Goal: Task Accomplishment & Management: Use online tool/utility

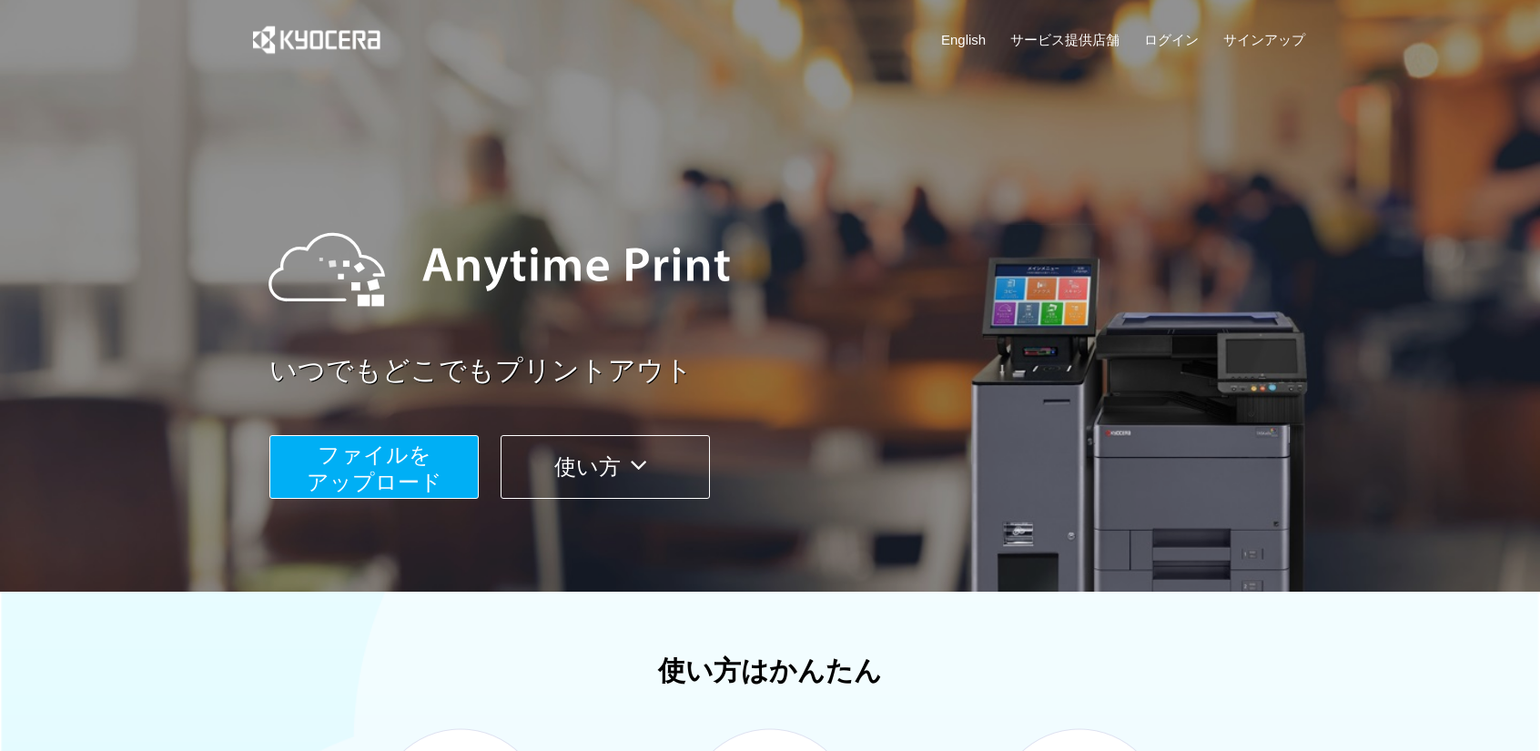
click at [336, 450] on span "ファイルを ​​アップロード" at bounding box center [375, 468] width 136 height 52
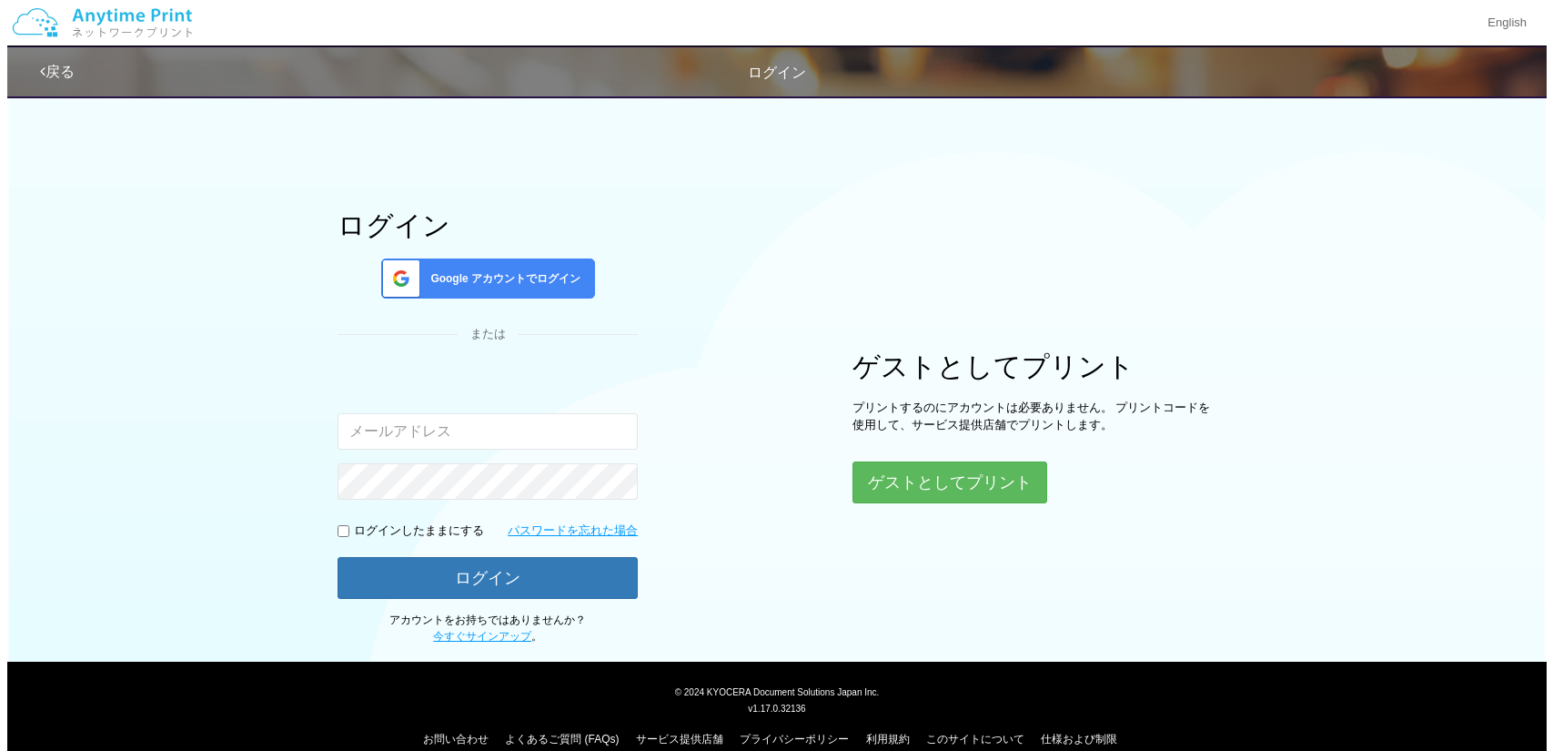
scroll to position [52, 0]
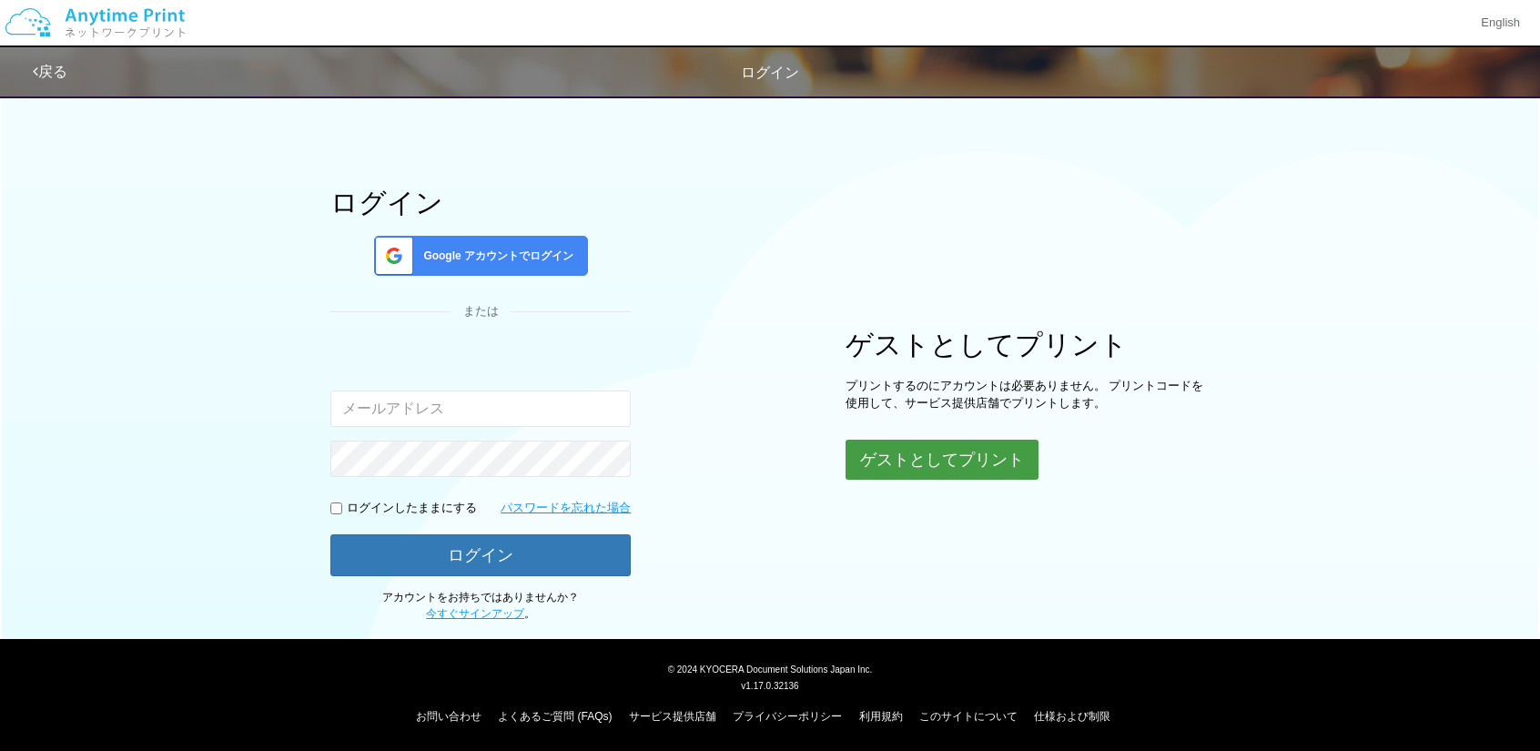
click at [966, 467] on button "ゲストとしてプリント" at bounding box center [941, 460] width 193 height 40
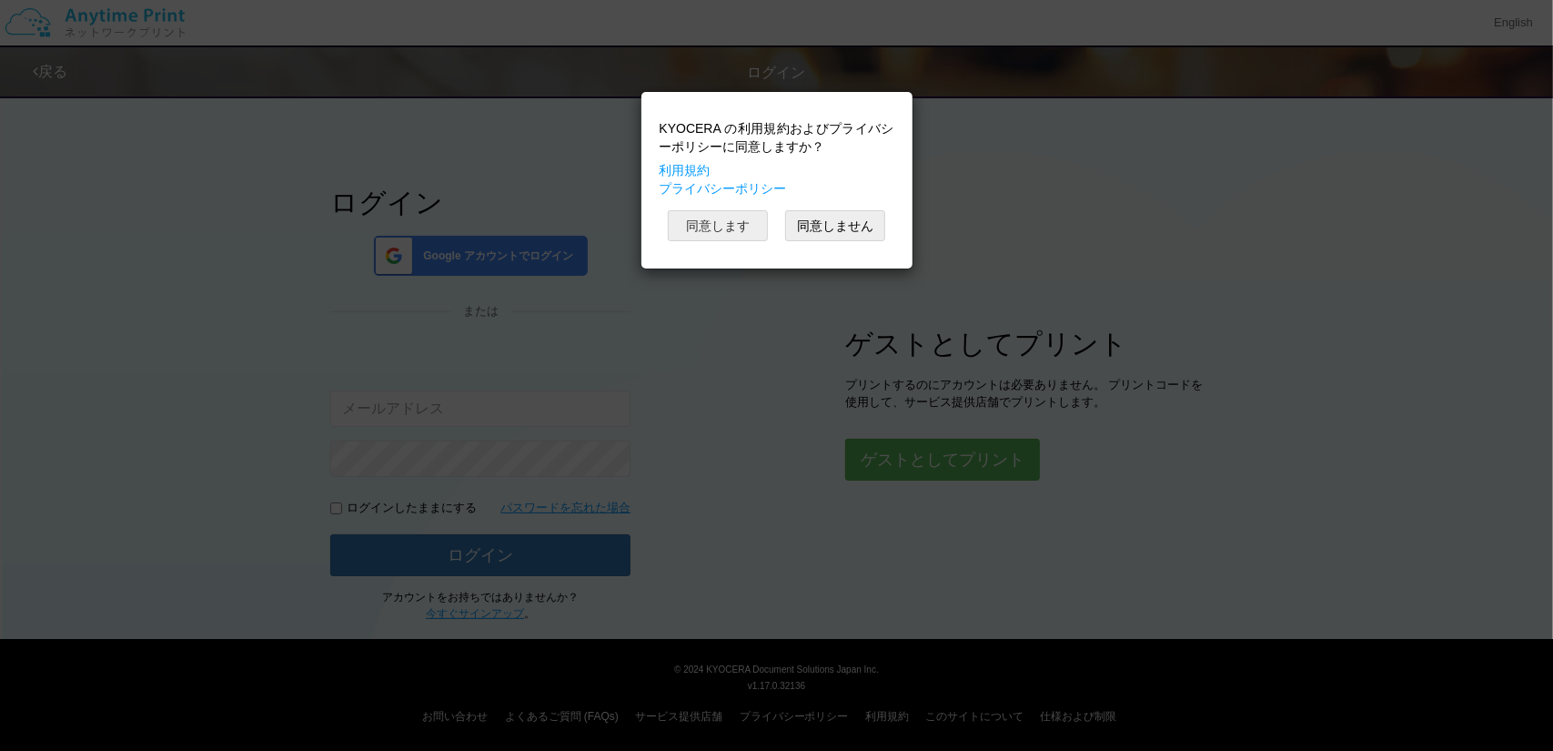
click at [728, 230] on button "同意します" at bounding box center [718, 225] width 100 height 31
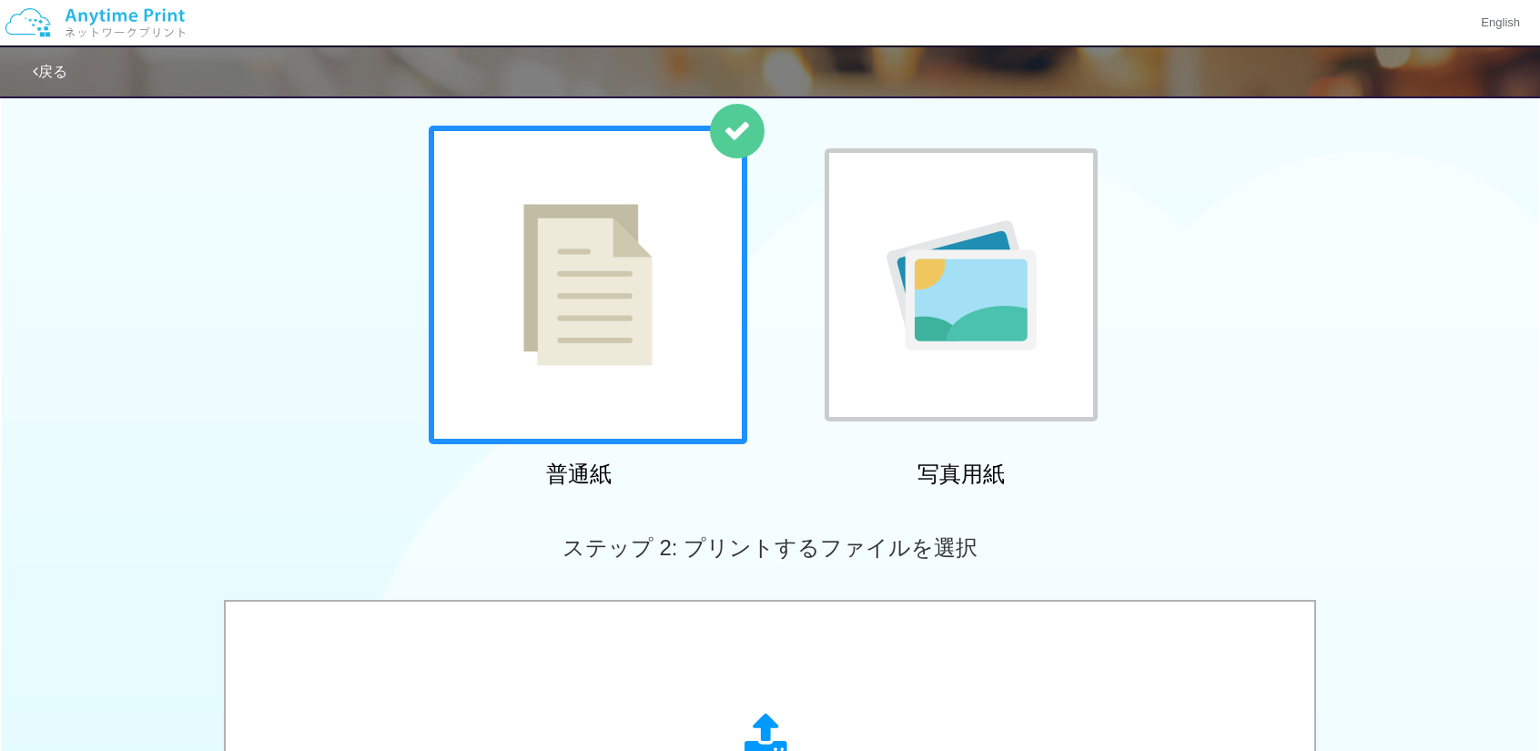
click at [565, 270] on img at bounding box center [587, 285] width 129 height 162
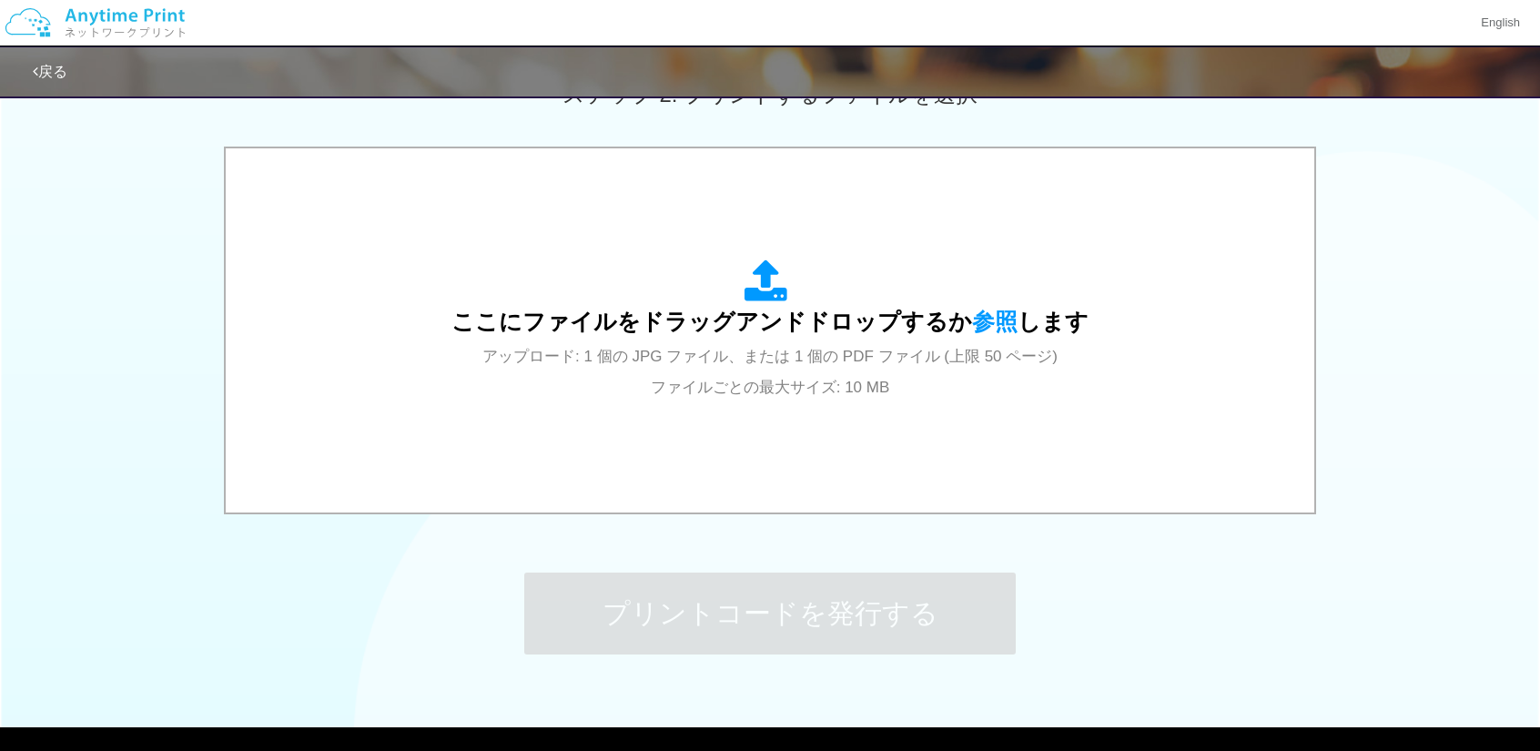
scroll to position [546, 0]
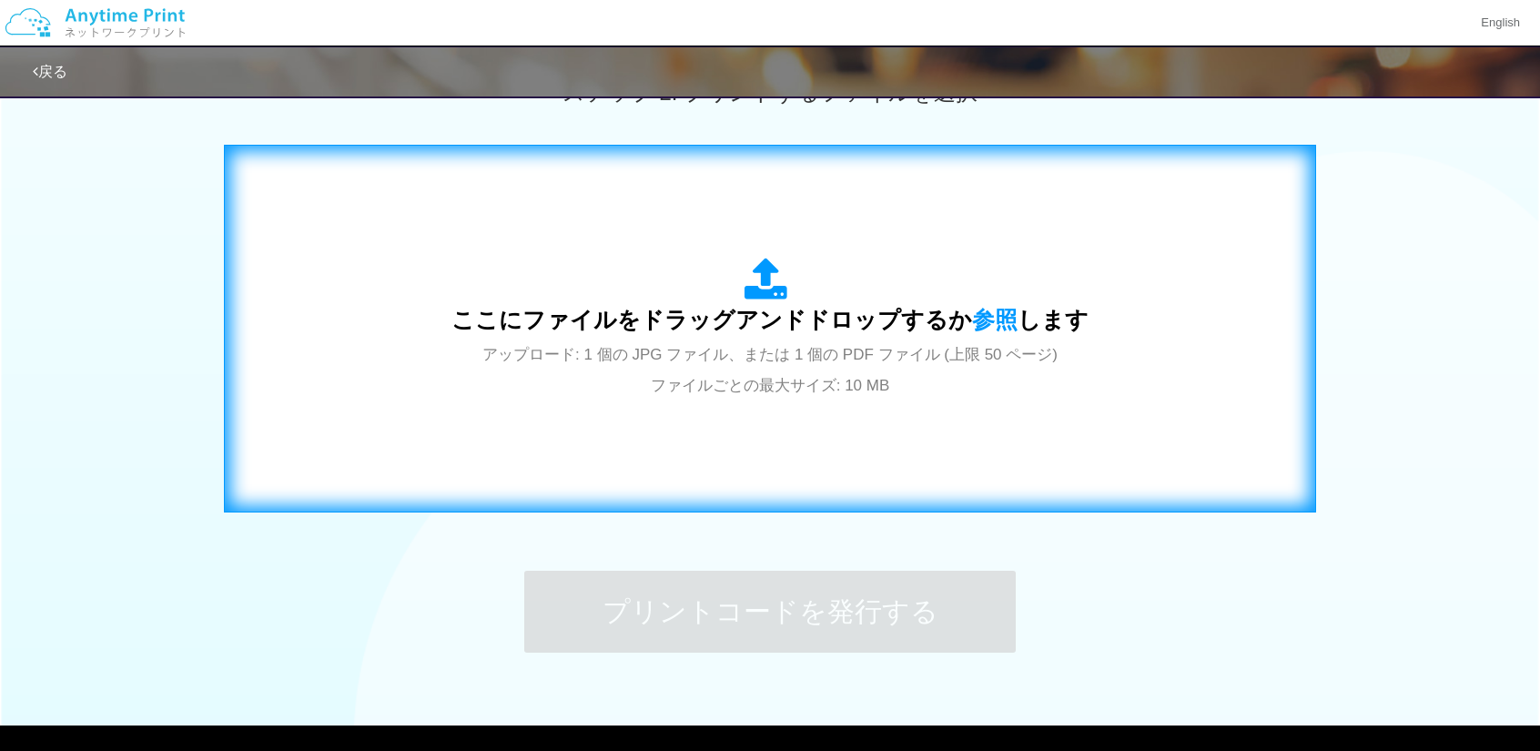
click at [622, 268] on div "ここにファイルをドラッグアンドドロップするか 参照 します アップロード: 1 個の JPG ファイル、または 1 個の PDF ファイル (上限 50 ペー…" at bounding box center [769, 329] width 637 height 142
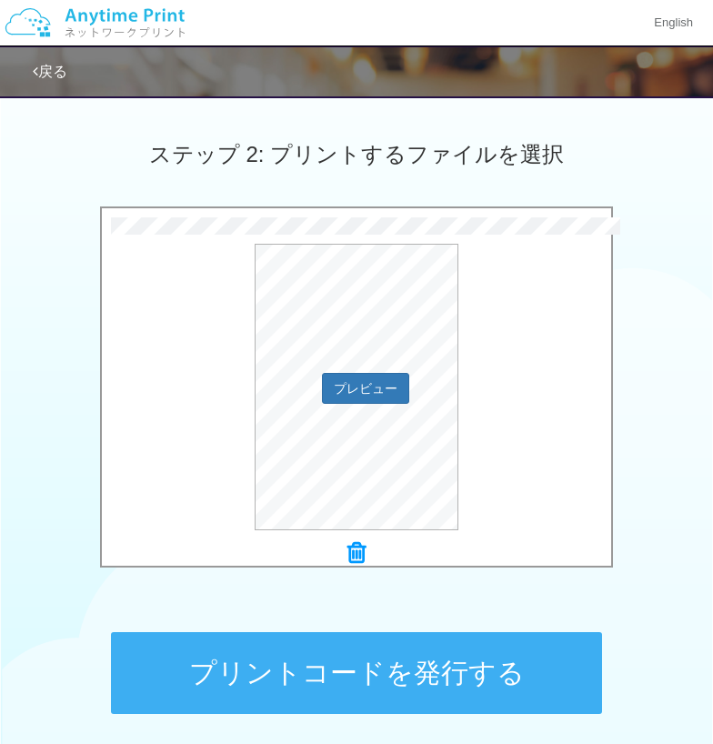
scroll to position [393, 0]
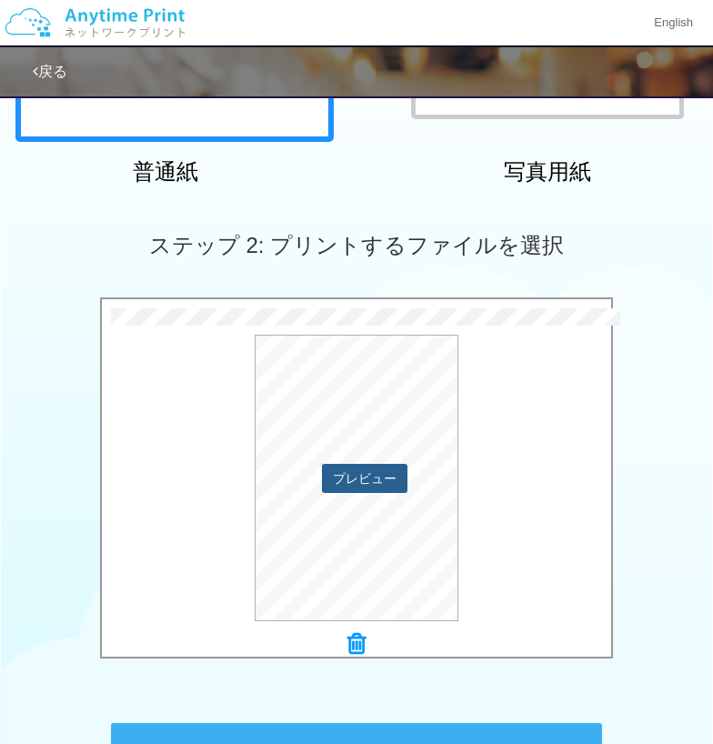
click at [368, 481] on button "プレビュー" at bounding box center [365, 478] width 86 height 29
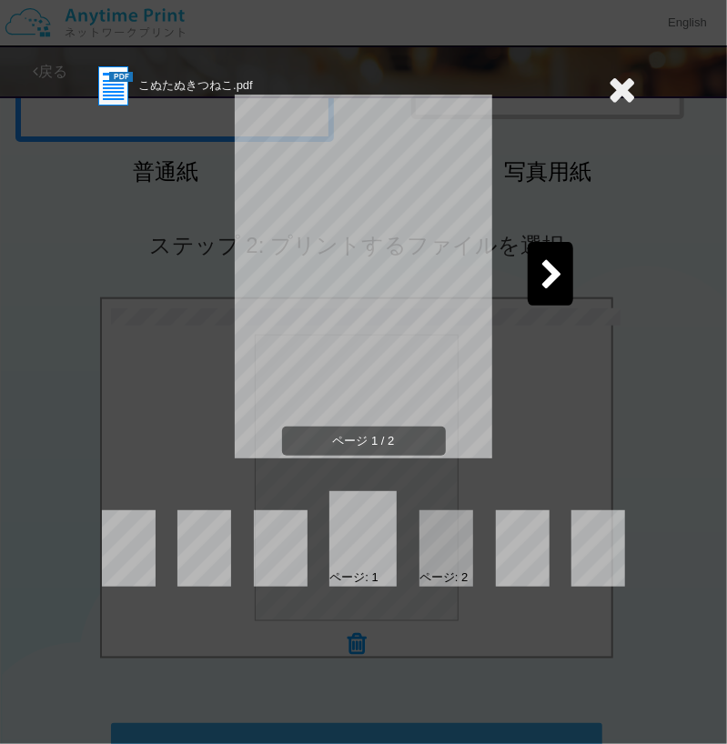
click at [562, 269] on icon at bounding box center [552, 276] width 23 height 32
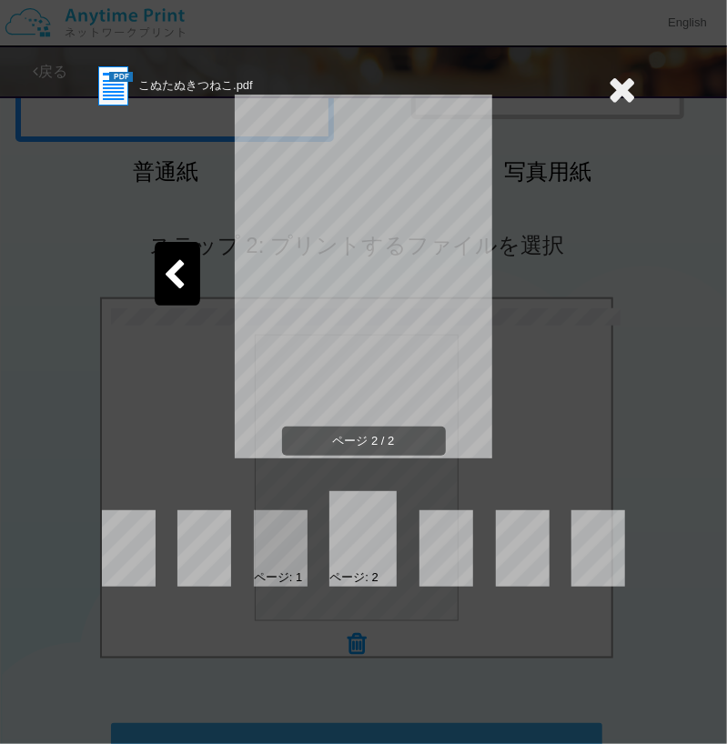
click at [577, 491] on div "こぬたぬきつねこ.pdf ページ 2 / 2 ページ: 1 ページ: 2" at bounding box center [364, 325] width 546 height 523
click at [171, 281] on icon at bounding box center [175, 276] width 23 height 32
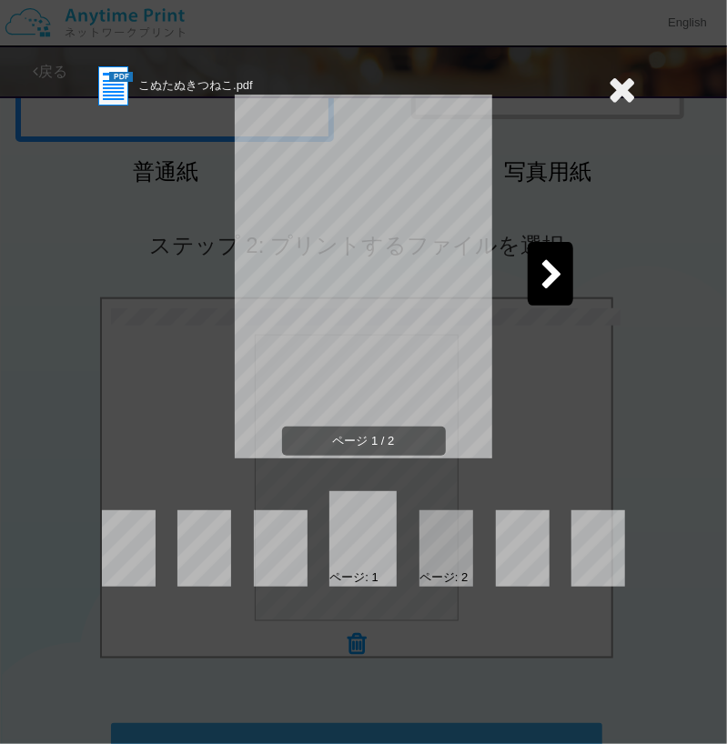
click at [624, 92] on icon at bounding box center [623, 89] width 28 height 36
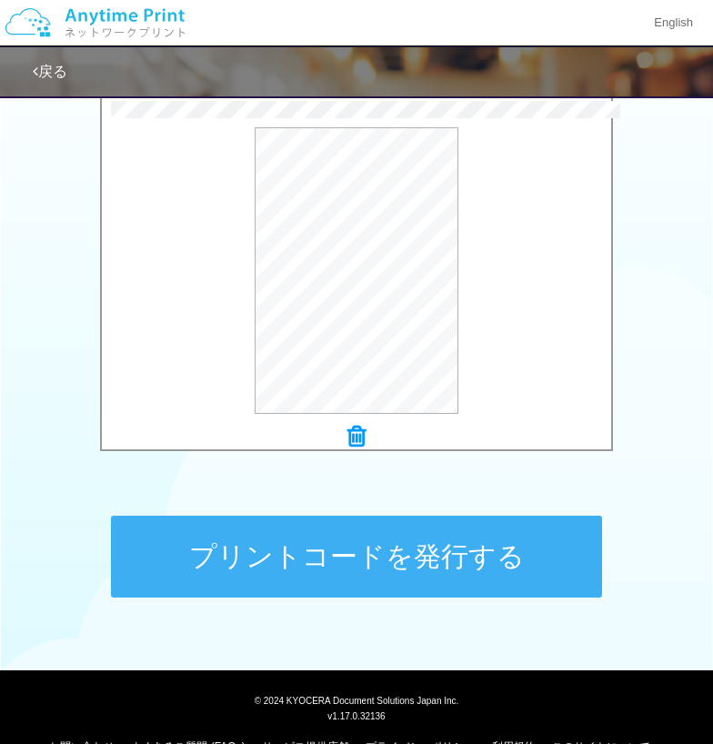
scroll to position [637, 0]
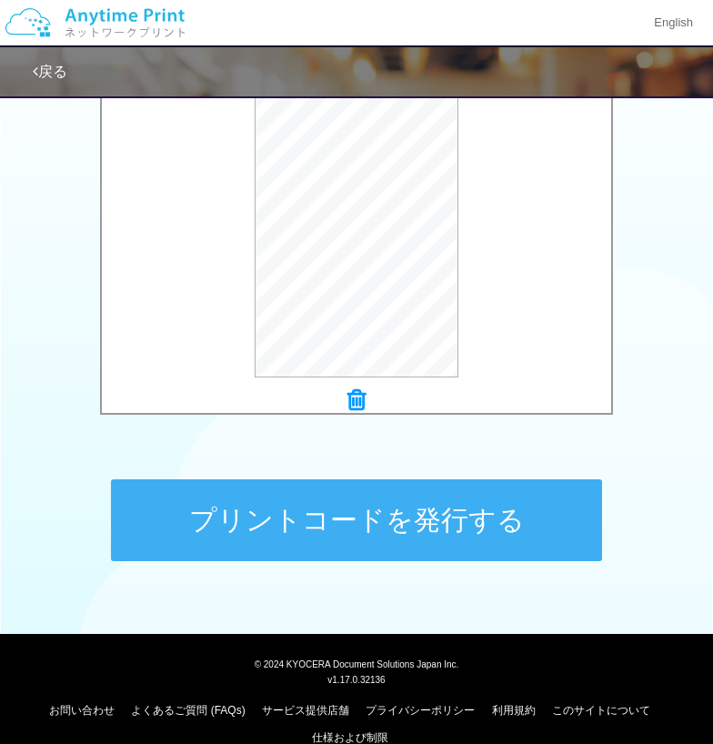
click at [406, 507] on button "プリントコードを発行する" at bounding box center [356, 521] width 491 height 82
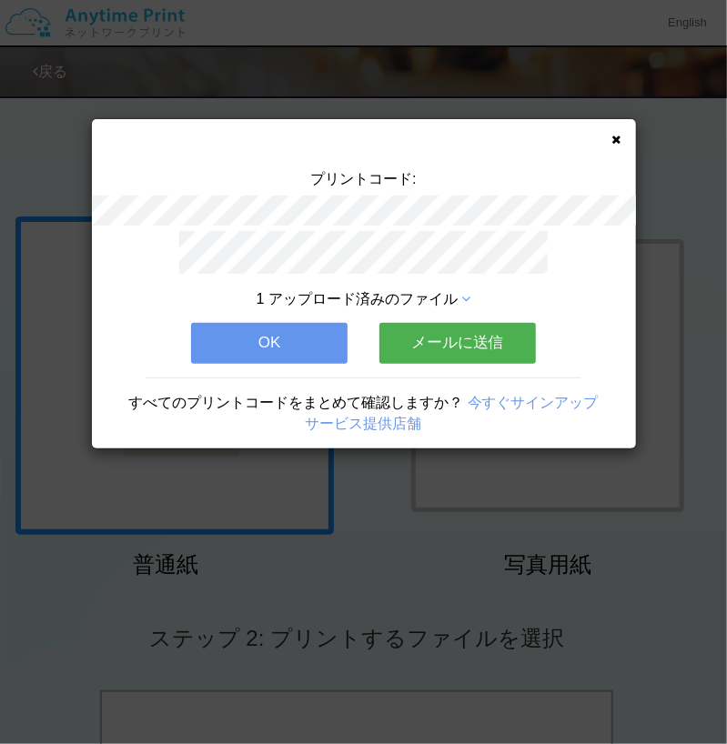
click at [282, 340] on button "OK" at bounding box center [269, 343] width 157 height 40
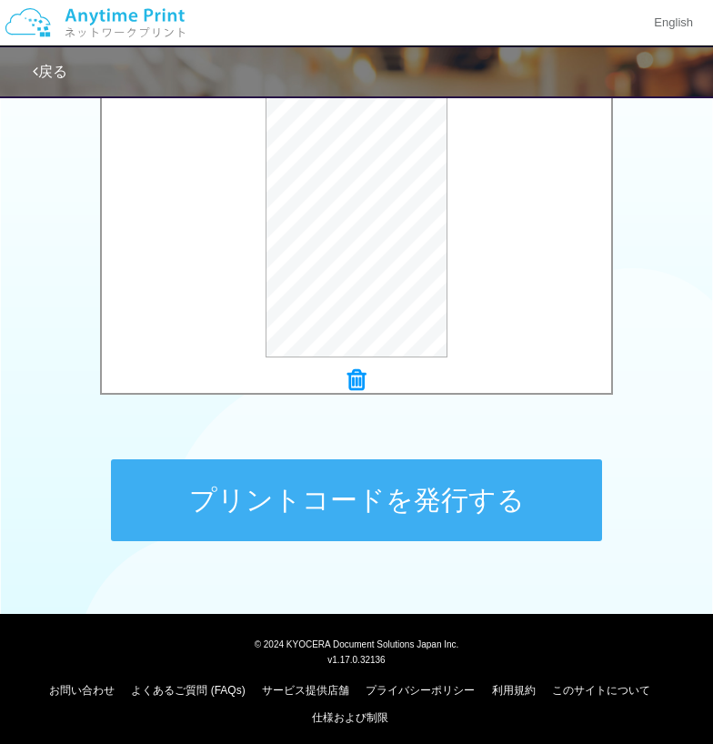
scroll to position [302, 0]
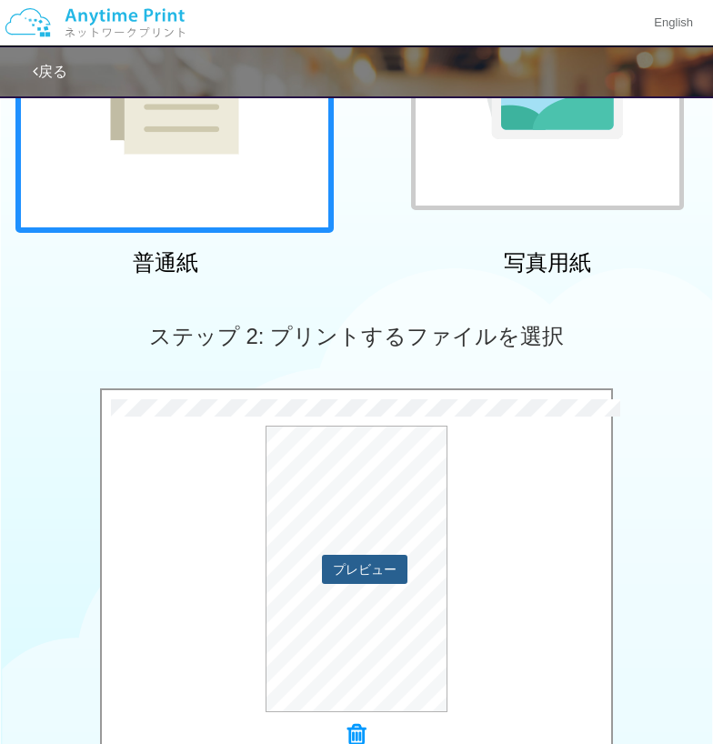
click at [390, 566] on button "プレビュー" at bounding box center [365, 569] width 86 height 29
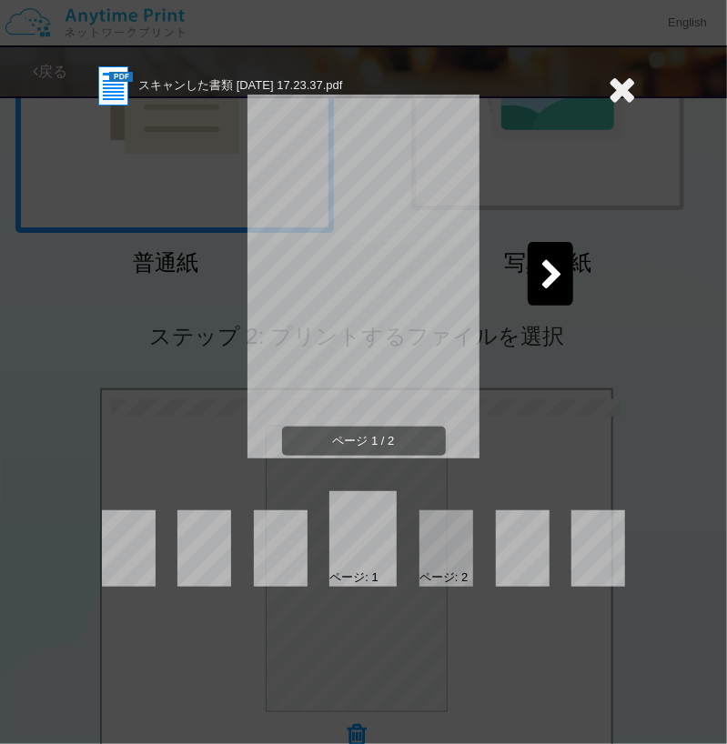
click at [455, 560] on div at bounding box center [447, 549] width 54 height 76
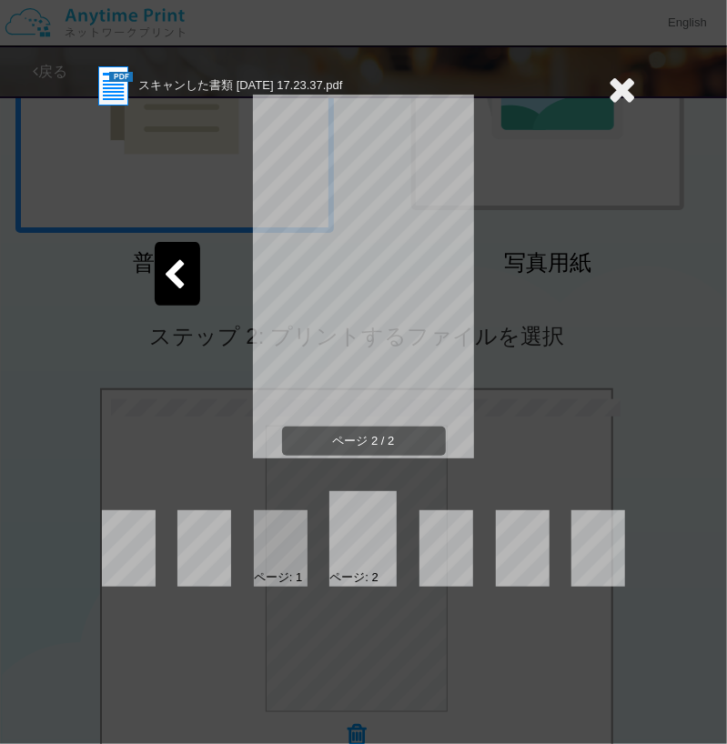
click at [626, 97] on icon at bounding box center [623, 89] width 28 height 36
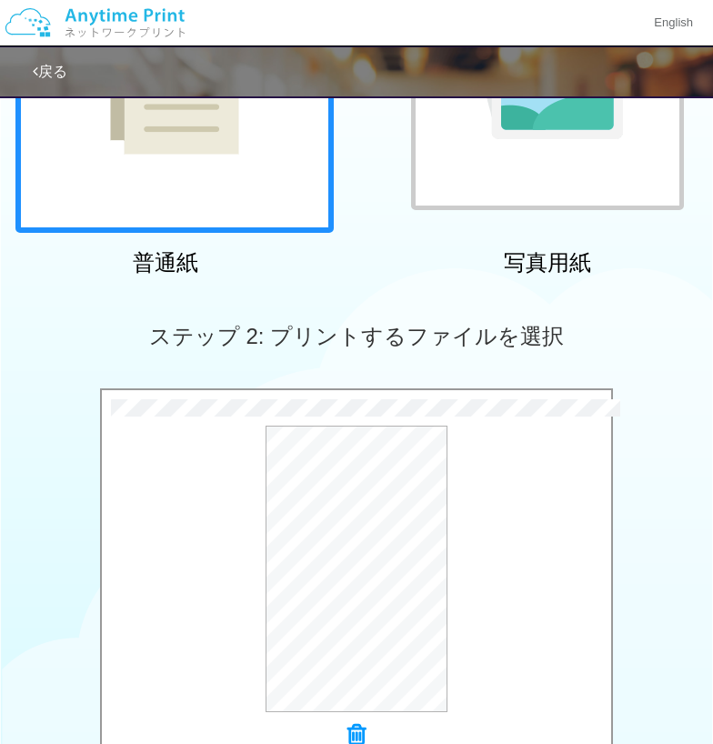
scroll to position [666, 0]
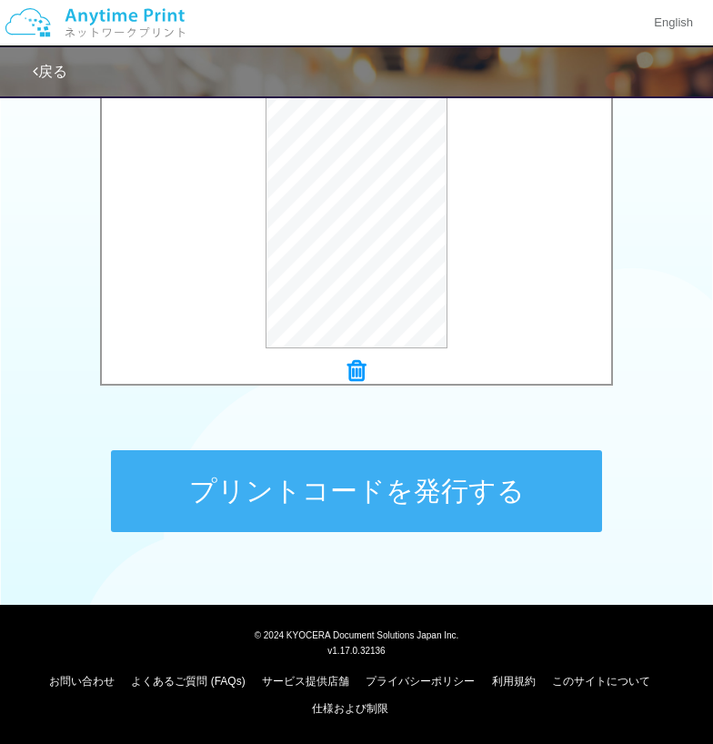
click at [375, 481] on button "プリントコードを発行する" at bounding box center [356, 491] width 491 height 82
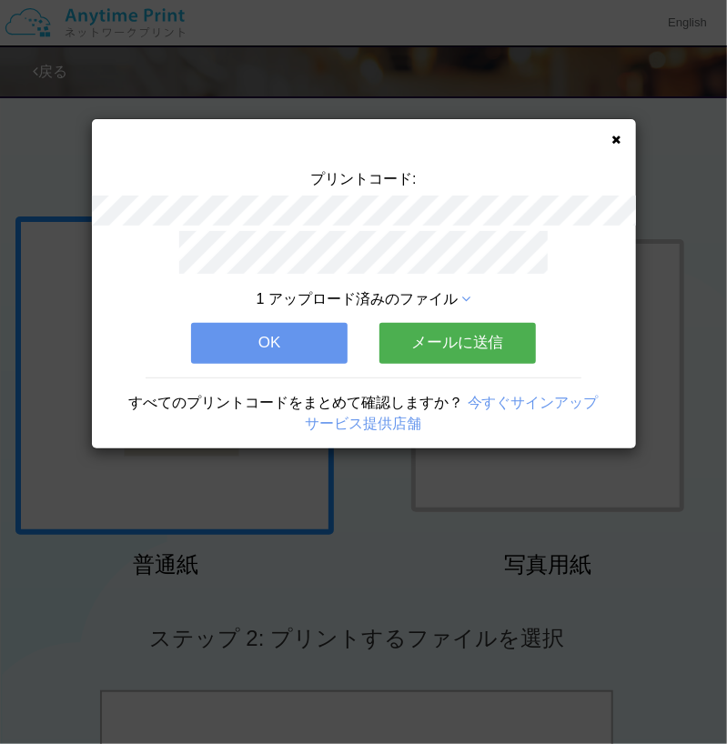
click at [308, 328] on button "OK" at bounding box center [269, 343] width 157 height 40
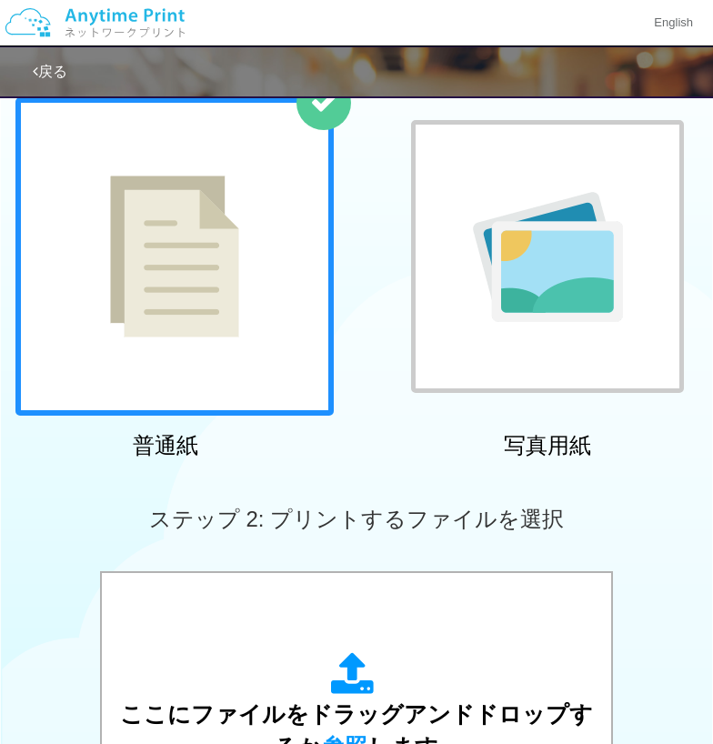
scroll to position [364, 0]
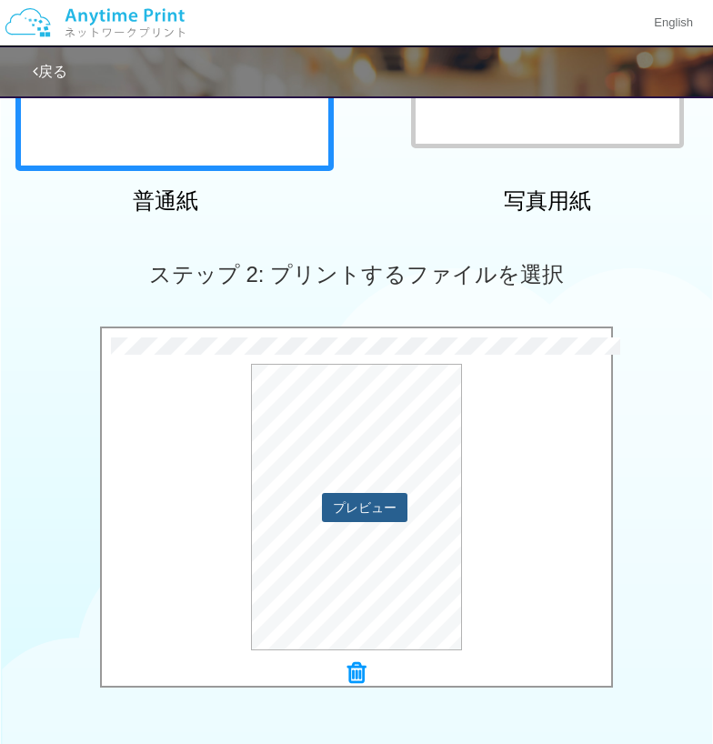
click at [373, 509] on button "プレビュー" at bounding box center [365, 507] width 86 height 29
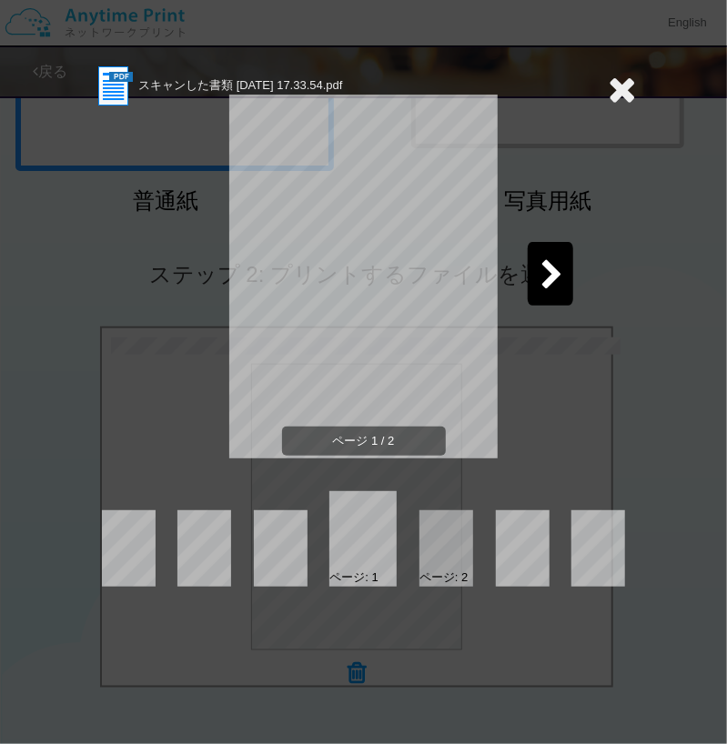
click at [454, 558] on div at bounding box center [447, 549] width 54 height 76
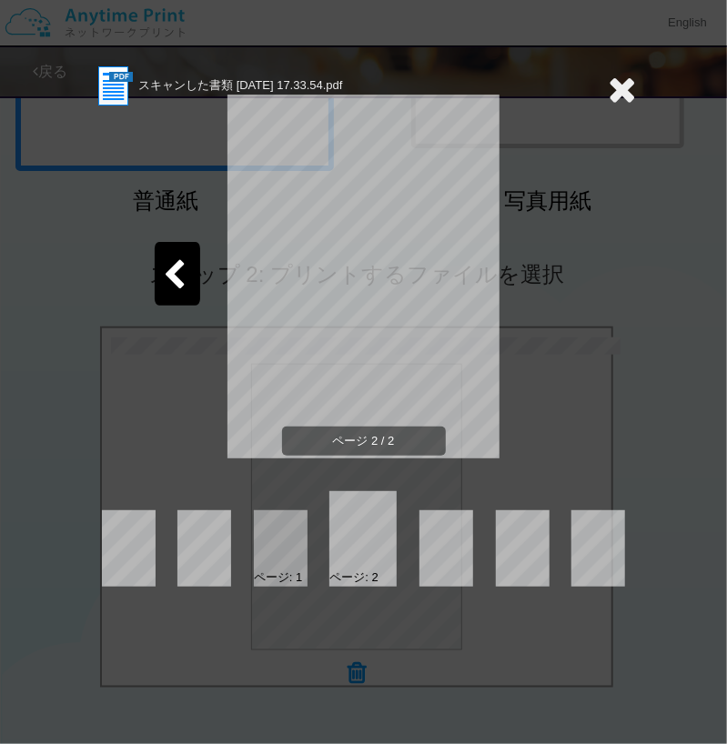
click at [627, 89] on icon at bounding box center [623, 89] width 28 height 36
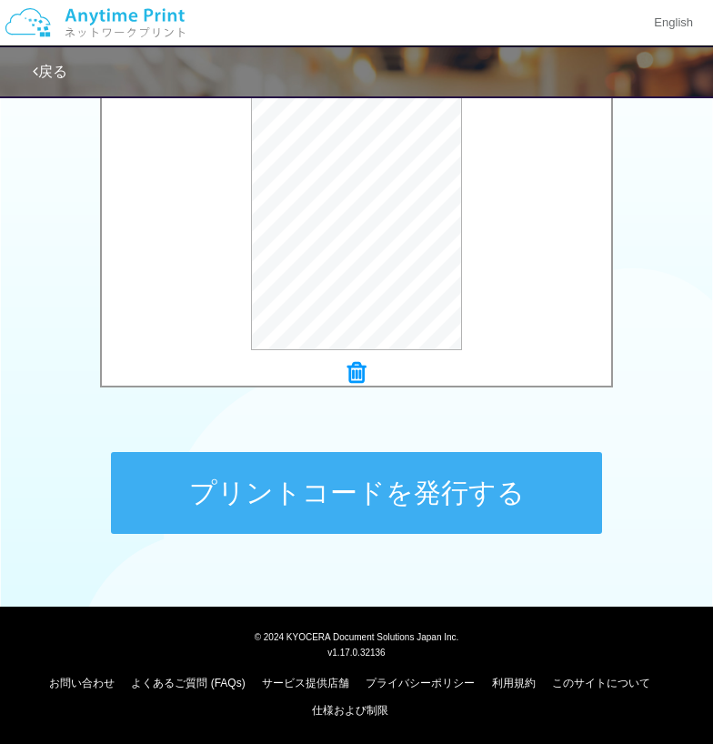
scroll to position [666, 0]
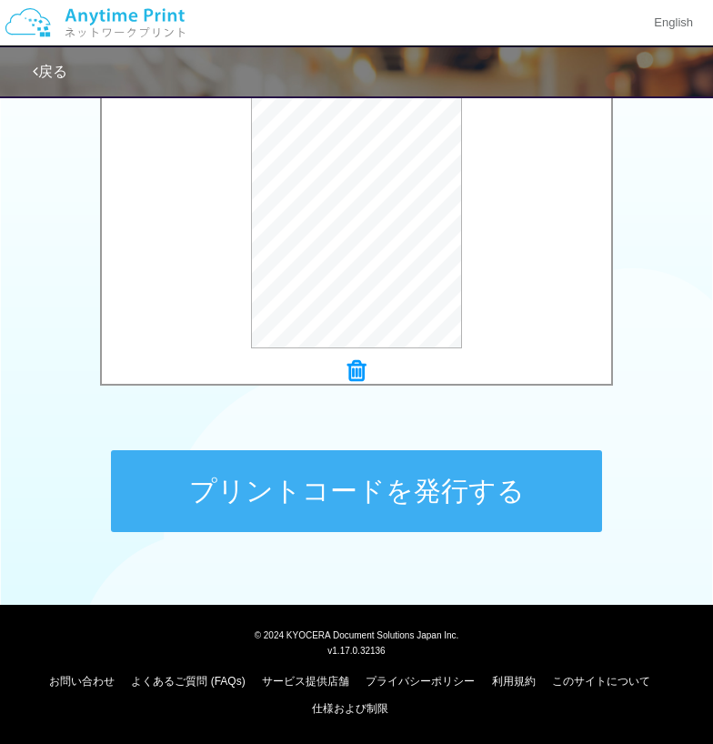
click at [333, 480] on button "プリントコードを発行する" at bounding box center [356, 491] width 491 height 82
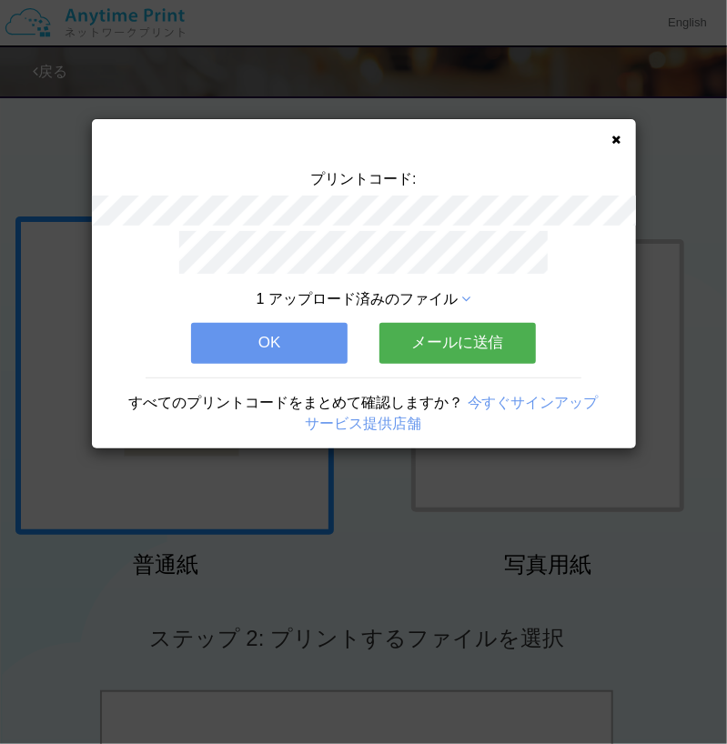
click at [310, 339] on button "OK" at bounding box center [269, 343] width 157 height 40
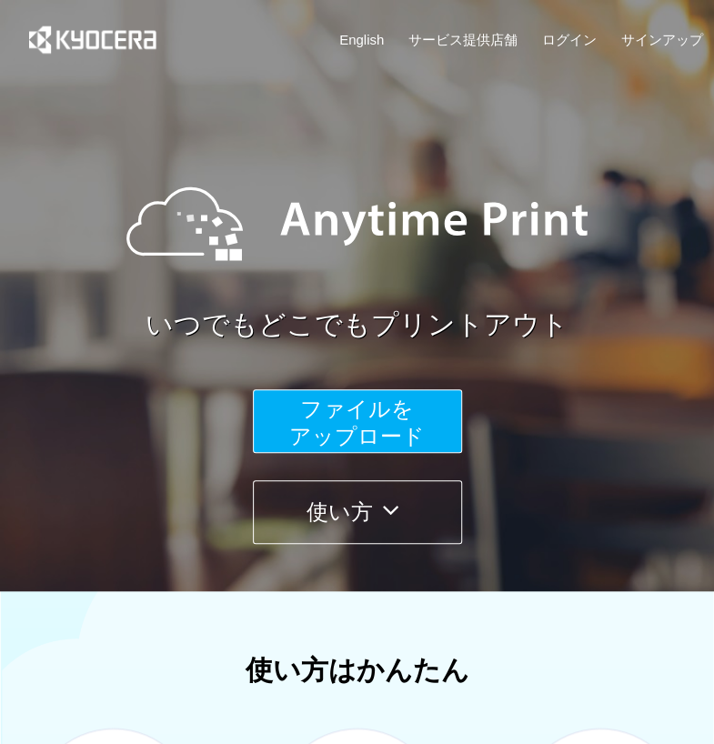
click at [357, 446] on span "ファイルを ​​アップロード" at bounding box center [357, 423] width 136 height 52
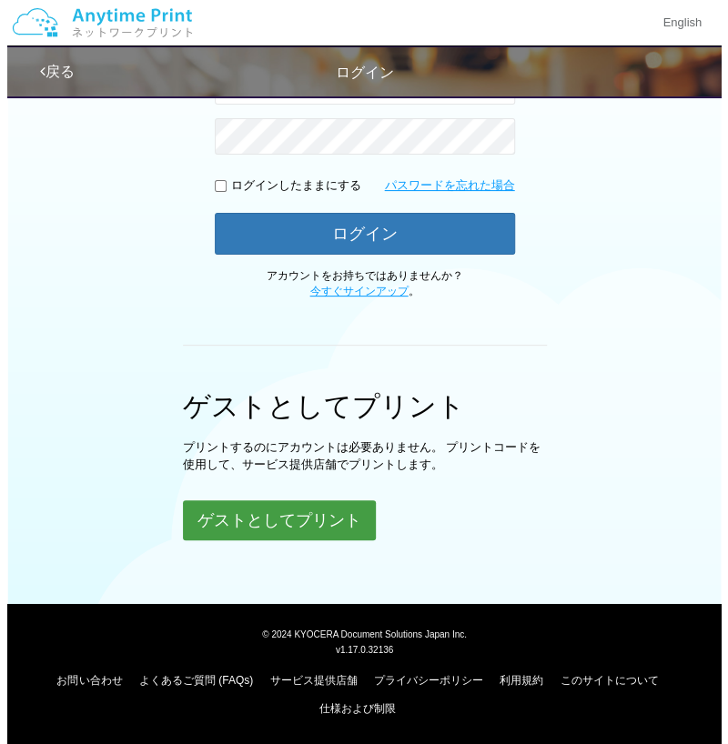
scroll to position [362, 0]
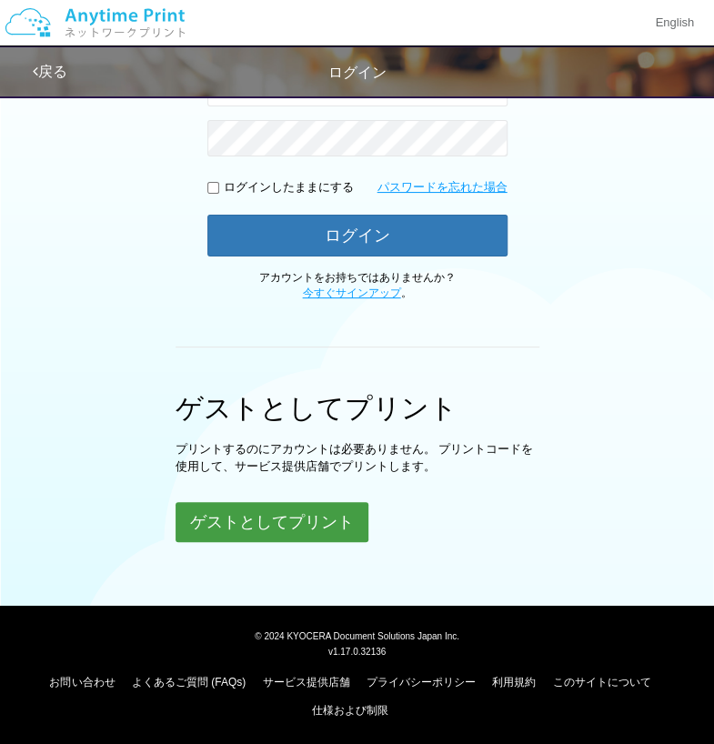
click at [311, 518] on button "ゲストとしてプリント" at bounding box center [272, 522] width 193 height 40
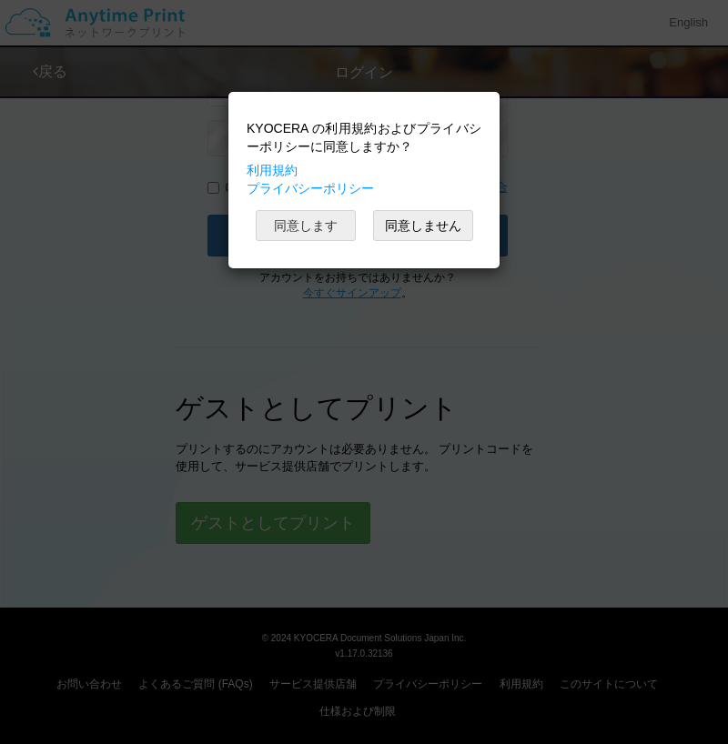
click at [299, 228] on button "同意します" at bounding box center [306, 225] width 100 height 31
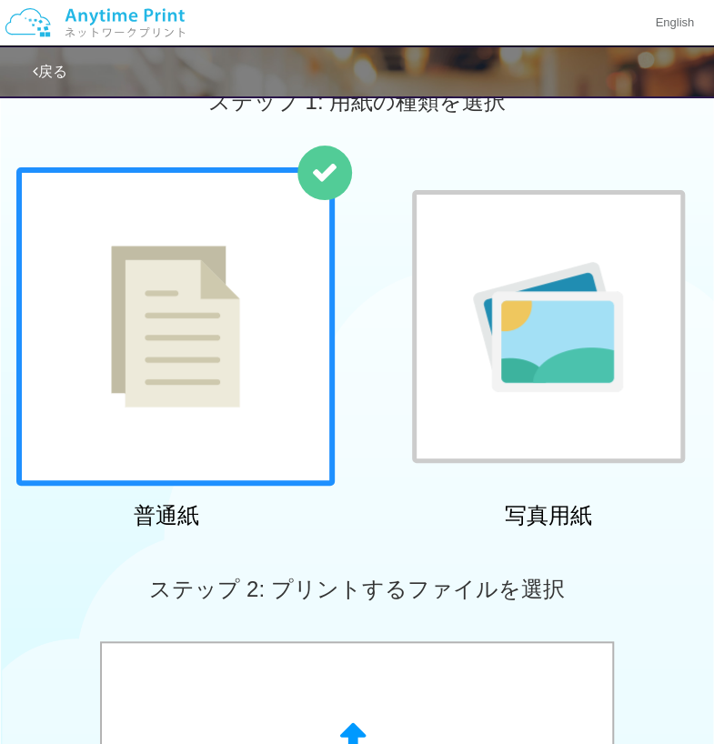
scroll to position [22, 0]
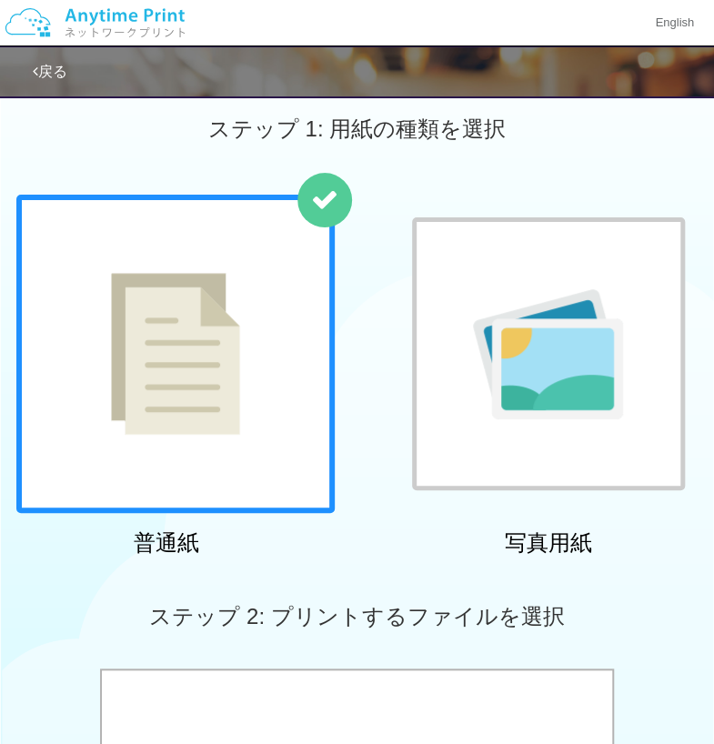
click at [267, 316] on div at bounding box center [175, 354] width 319 height 319
click at [191, 374] on img at bounding box center [175, 354] width 129 height 162
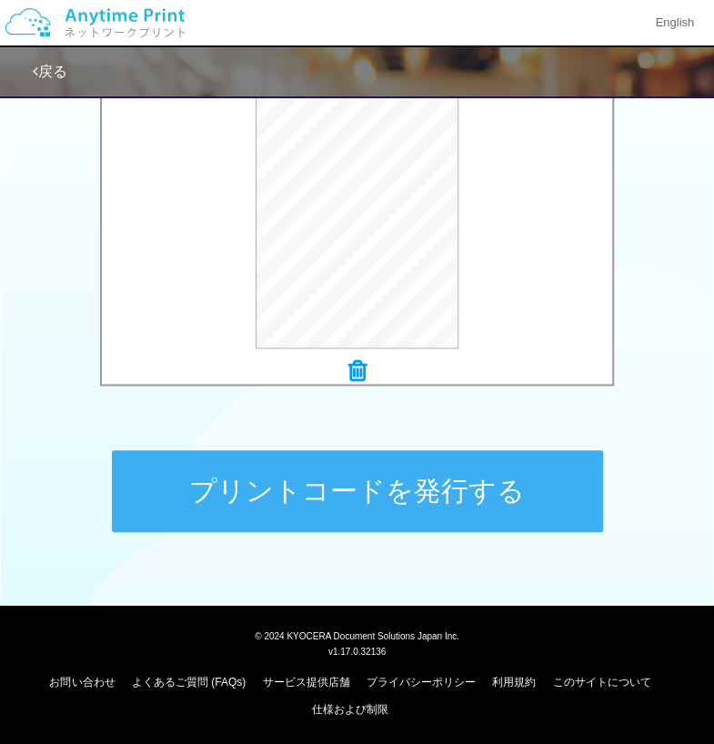
scroll to position [575, 0]
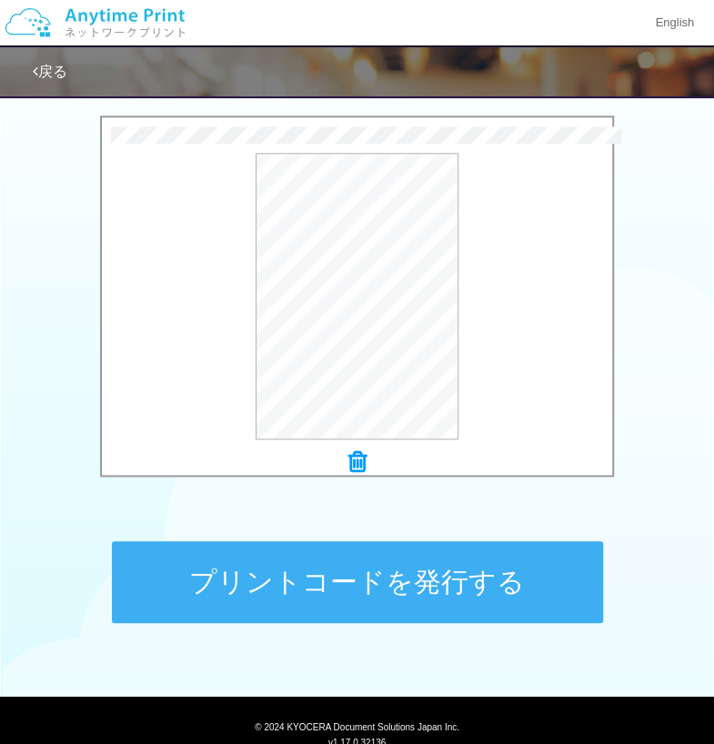
click at [372, 601] on button "プリントコードを発行する" at bounding box center [357, 582] width 491 height 82
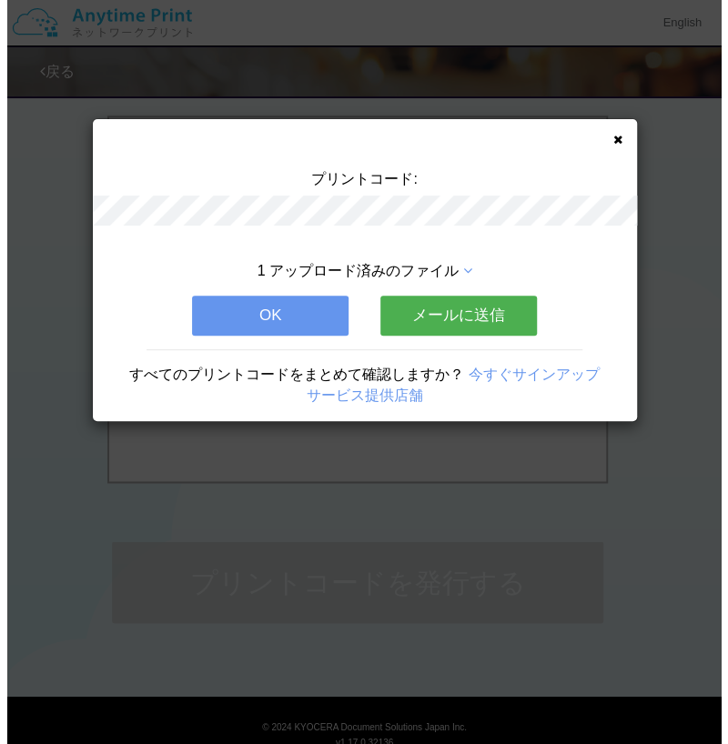
scroll to position [0, 0]
